Goal: Find specific page/section: Find specific page/section

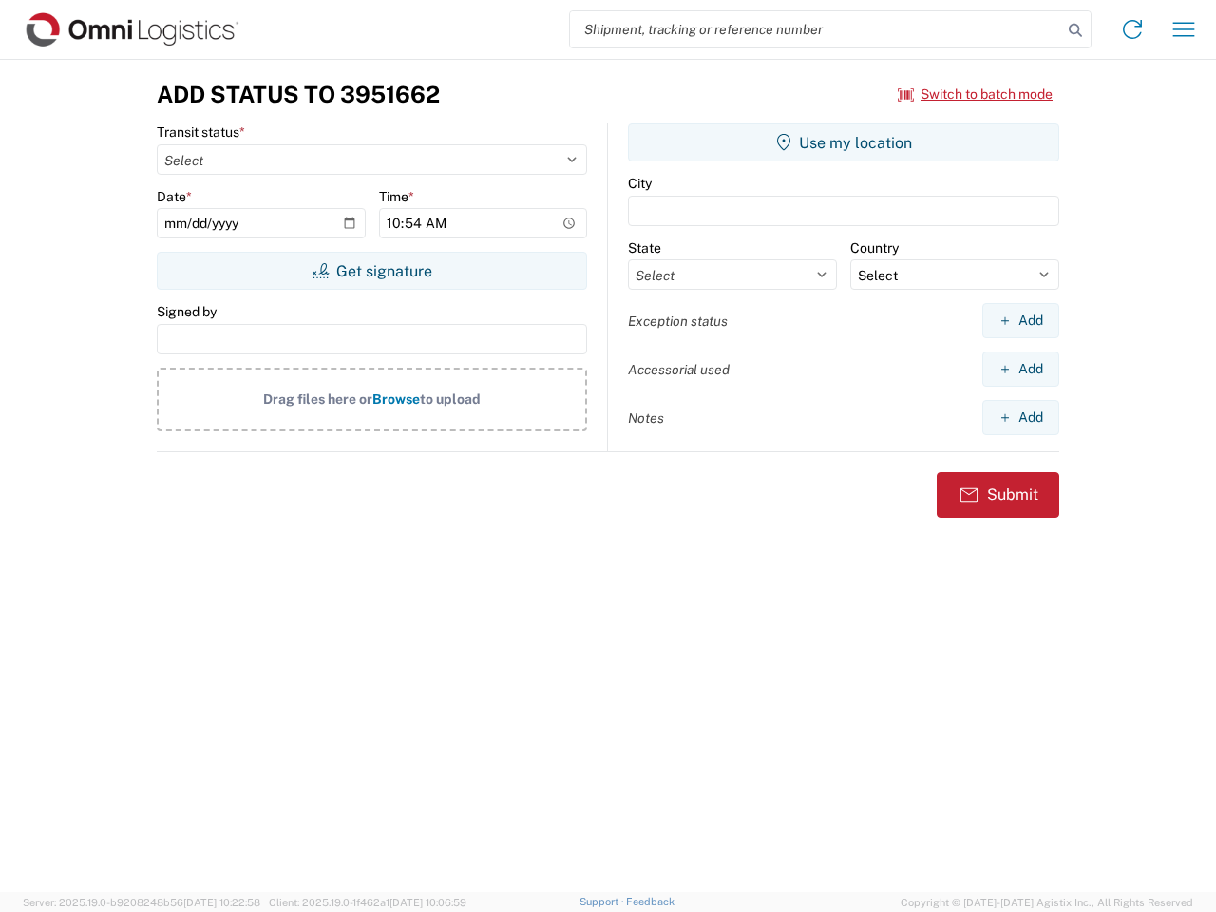
click at [816, 29] on input "search" at bounding box center [816, 29] width 492 height 36
click at [1075, 30] on icon at bounding box center [1075, 30] width 27 height 27
click at [1132, 29] on icon at bounding box center [1132, 29] width 30 height 30
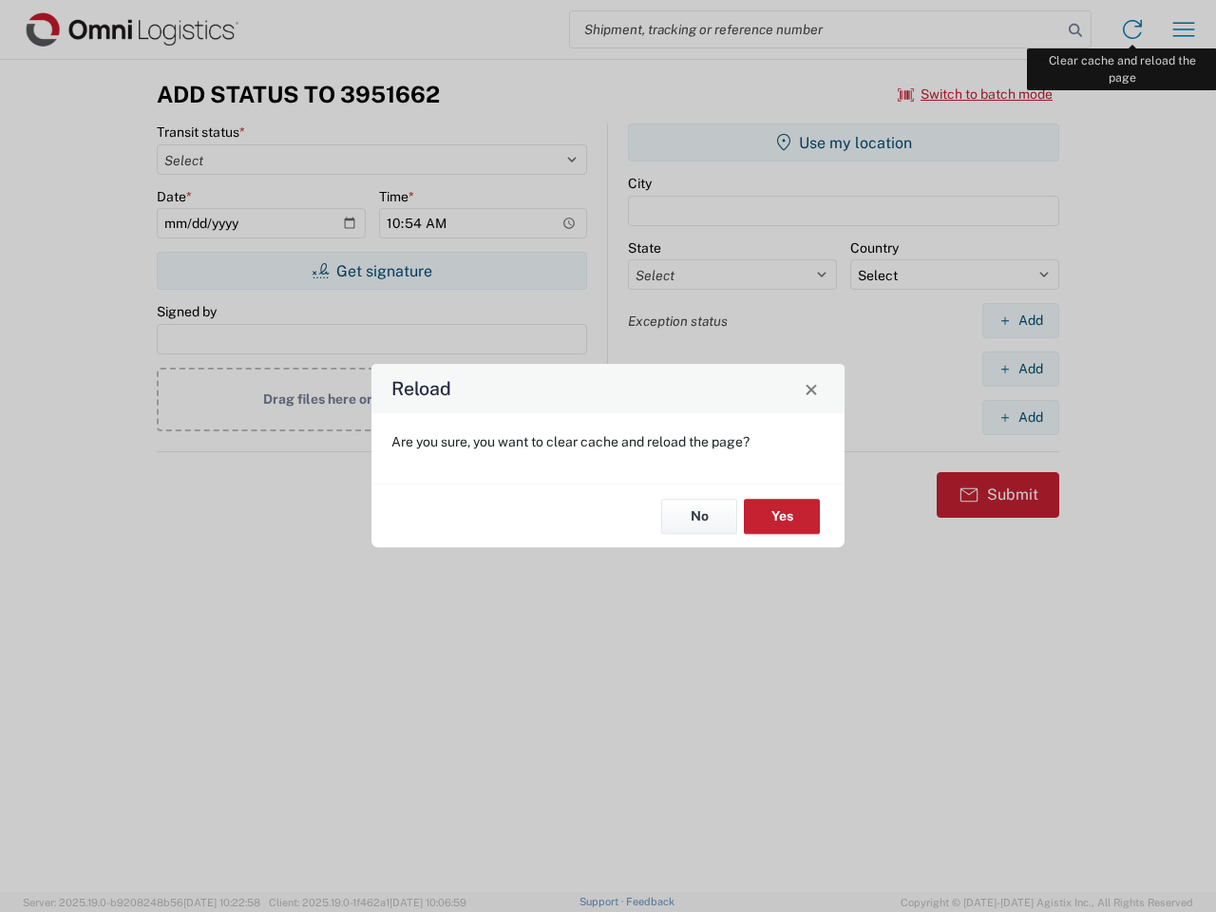
click at [1183, 29] on div "Reload Are you sure, you want to clear cache and reload the page? No Yes" at bounding box center [608, 456] width 1216 height 912
click at [975, 94] on div "Reload Are you sure, you want to clear cache and reload the page? No Yes" at bounding box center [608, 456] width 1216 height 912
click at [371, 271] on div "Reload Are you sure, you want to clear cache and reload the page? No Yes" at bounding box center [608, 456] width 1216 height 912
click at [843, 142] on div "Reload Are you sure, you want to clear cache and reload the page? No Yes" at bounding box center [608, 456] width 1216 height 912
click at [1020, 320] on div "Reload Are you sure, you want to clear cache and reload the page? No Yes" at bounding box center [608, 456] width 1216 height 912
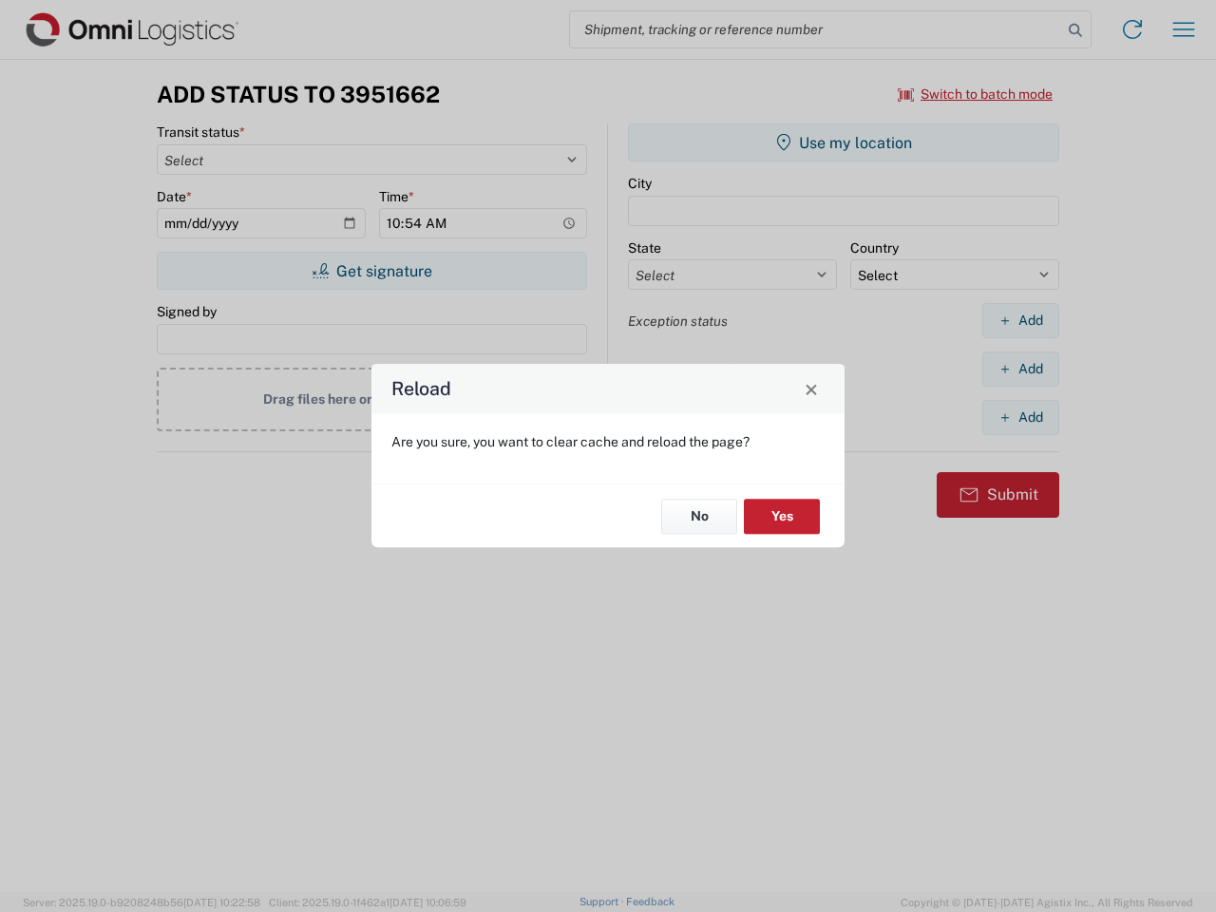
click at [1020, 368] on div "Reload Are you sure, you want to clear cache and reload the page? No Yes" at bounding box center [608, 456] width 1216 height 912
click at [1020, 417] on div "Reload Are you sure, you want to clear cache and reload the page? No Yes" at bounding box center [608, 456] width 1216 height 912
